Goal: Transaction & Acquisition: Obtain resource

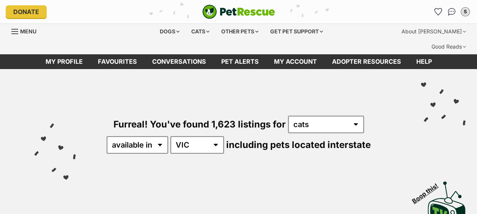
drag, startPoint x: 438, startPoint y: 13, endPoint x: 314, endPoint y: 2, distance: 124.6
click at [438, 13] on icon "Favourites" at bounding box center [438, 11] width 7 height 7
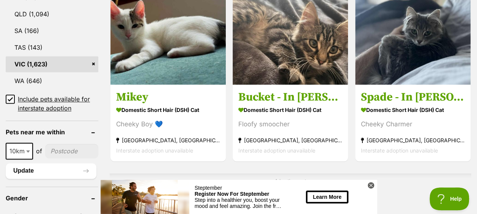
scroll to position [418, 0]
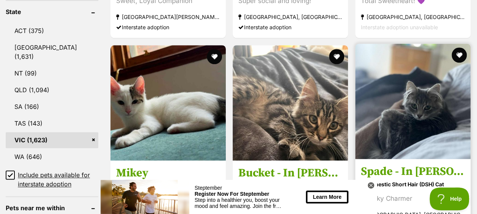
click at [398, 89] on img at bounding box center [412, 101] width 115 height 115
